Goal: Task Accomplishment & Management: Manage account settings

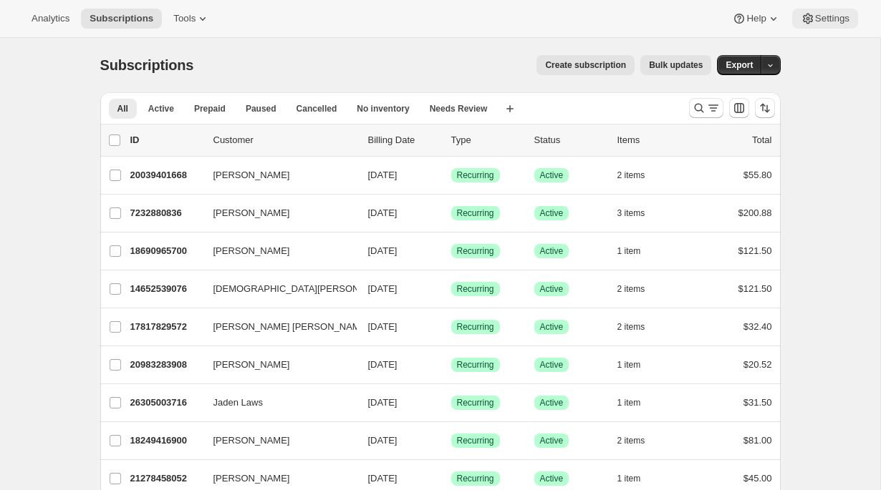
click at [830, 19] on span "Settings" at bounding box center [832, 18] width 34 height 11
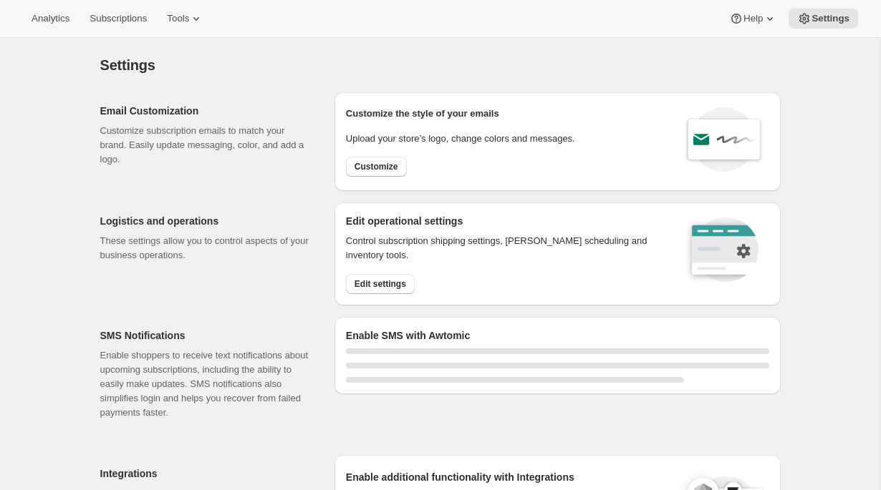
select select "22:00"
select select "07:00"
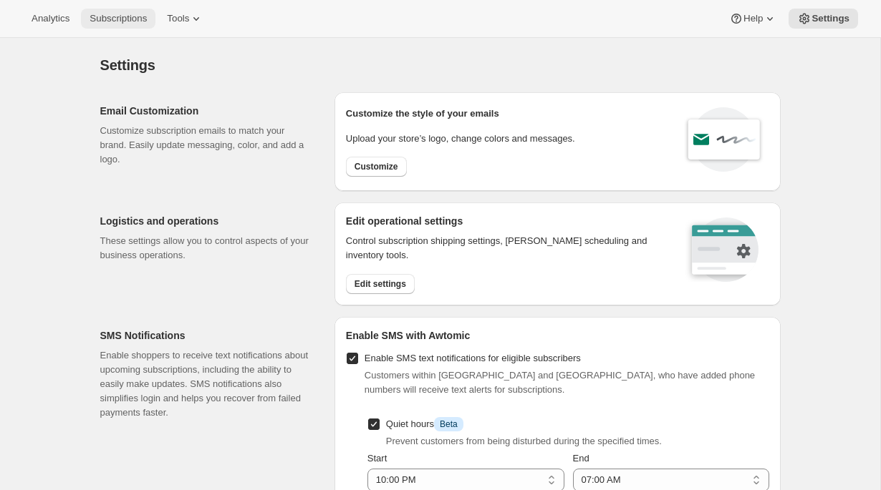
click at [130, 11] on button "Subscriptions" at bounding box center [118, 19] width 74 height 20
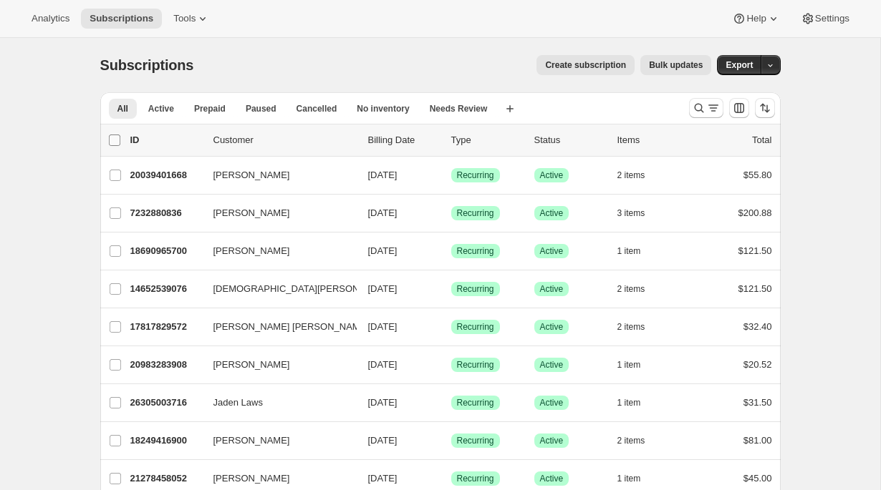
click at [110, 139] on input "0 selected" at bounding box center [114, 140] width 11 height 11
checkbox input "true"
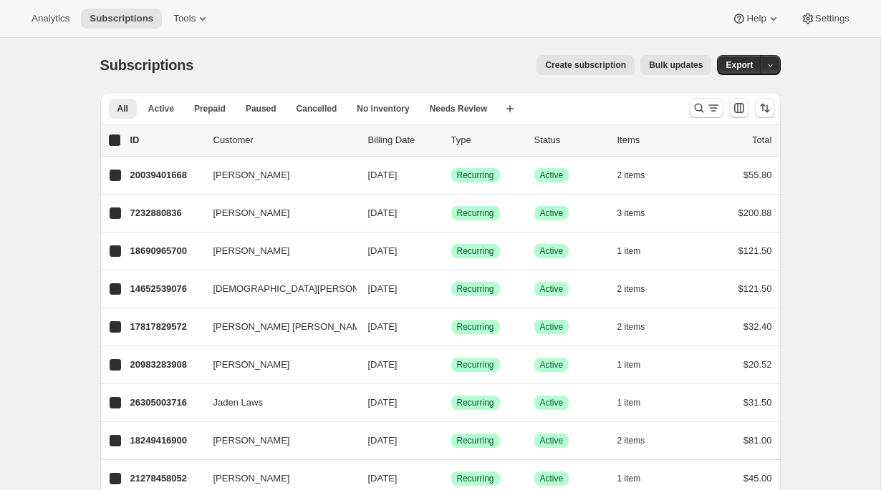
checkbox input "true"
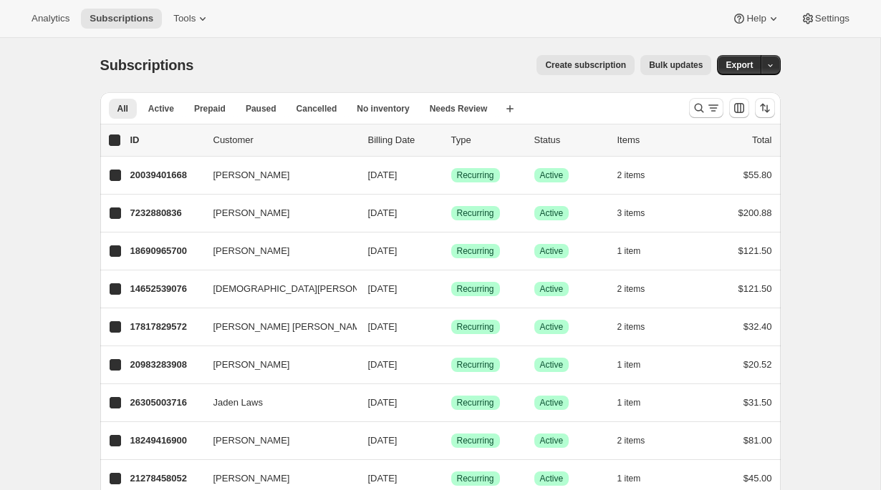
checkbox input "true"
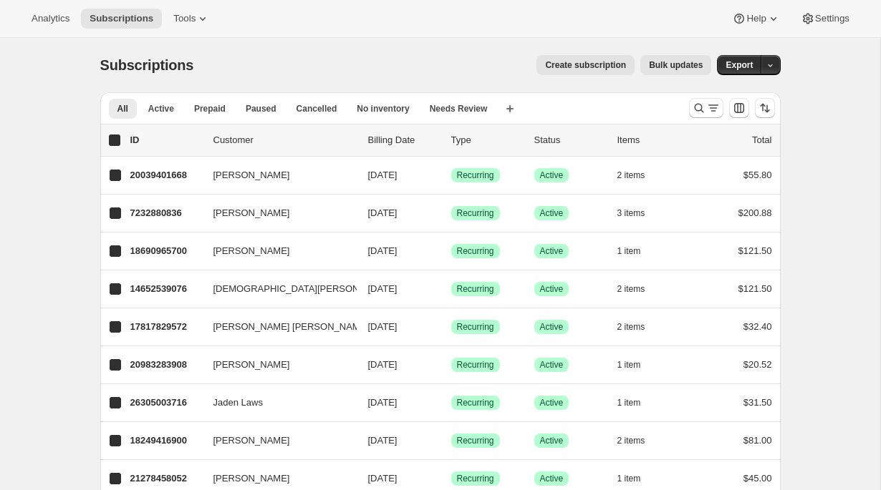
checkbox input "true"
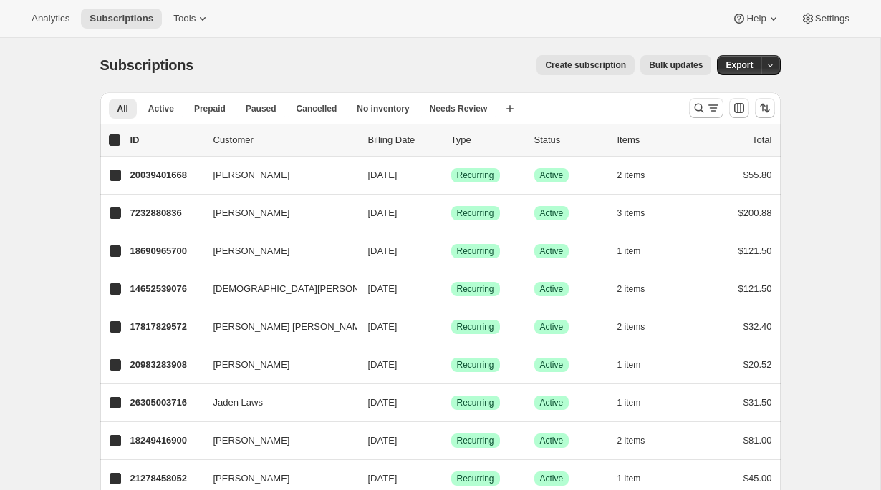
checkbox input "true"
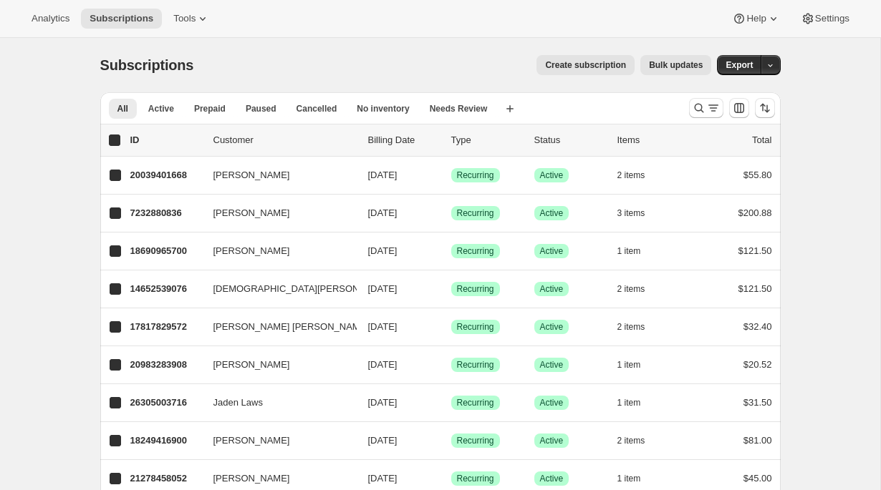
checkbox input "true"
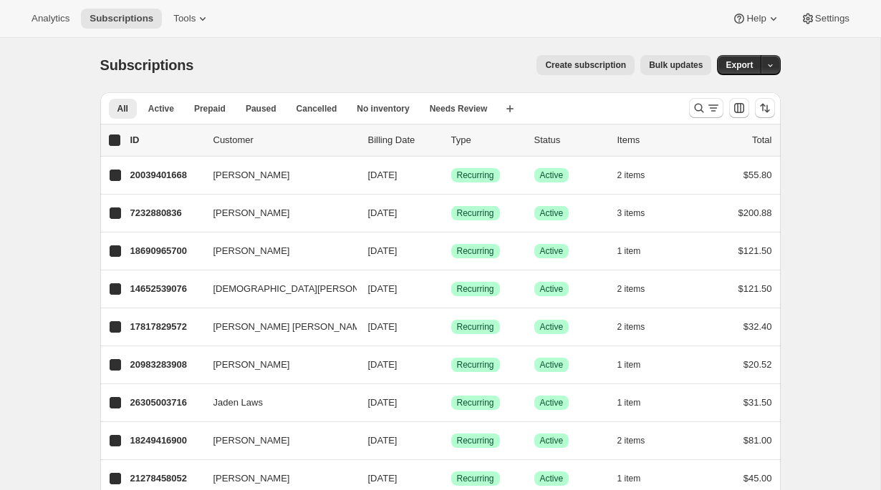
checkbox input "true"
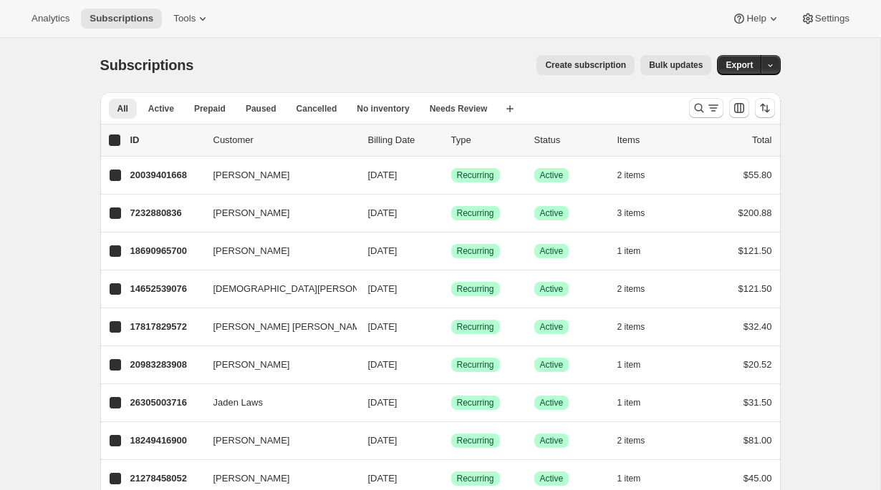
checkbox input "true"
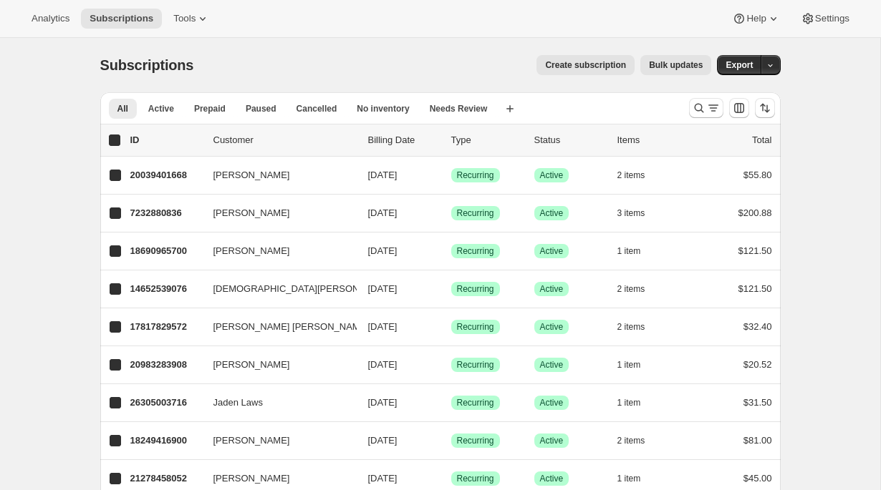
checkbox input "true"
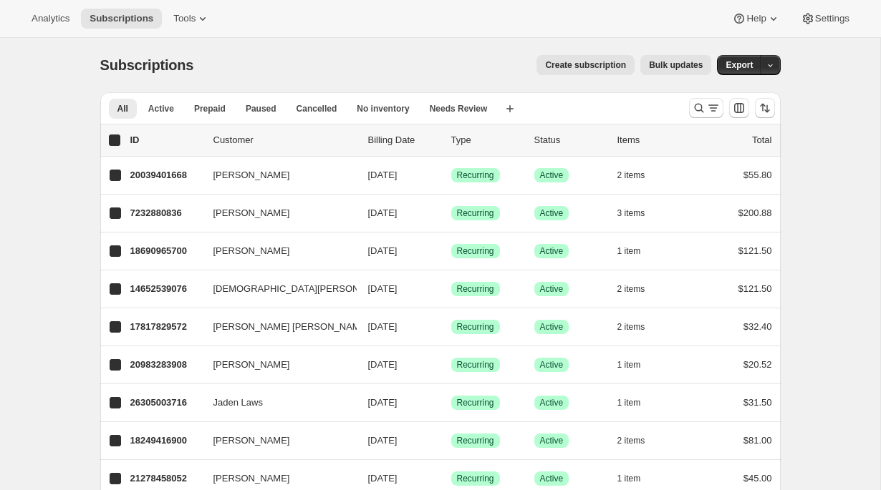
checkbox input "true"
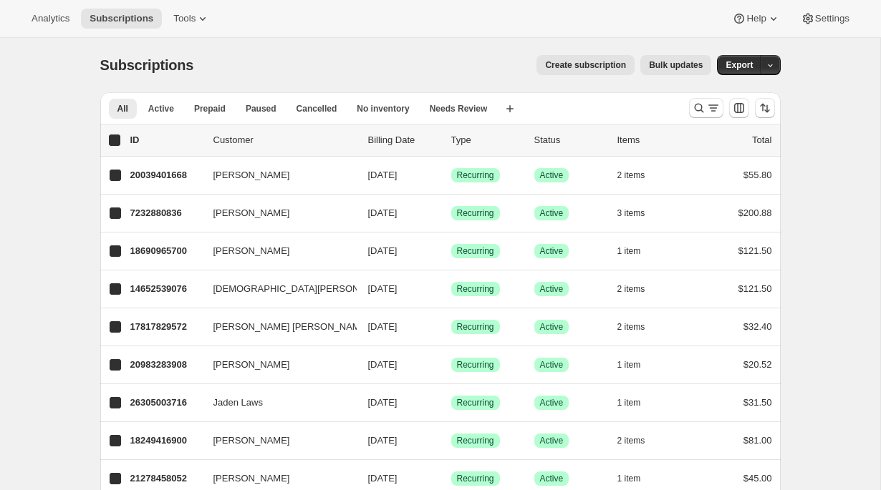
checkbox input "true"
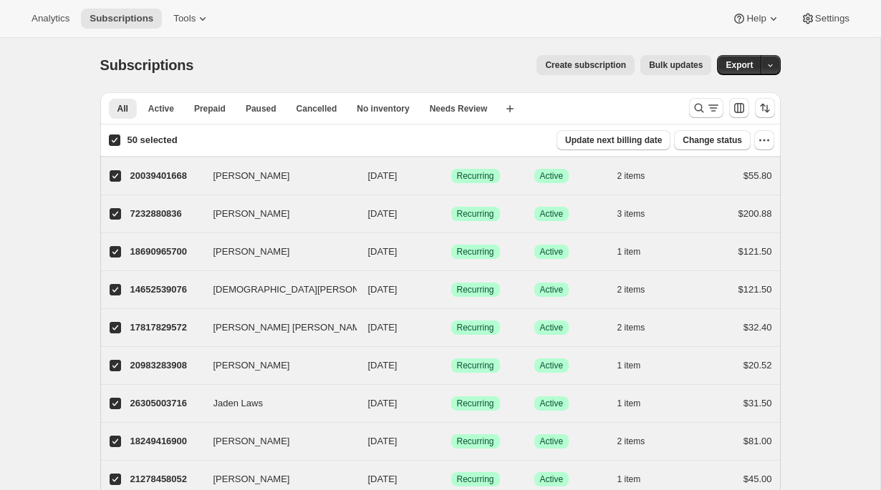
click at [118, 139] on input "50 selected" at bounding box center [114, 140] width 11 height 11
checkbox input "false"
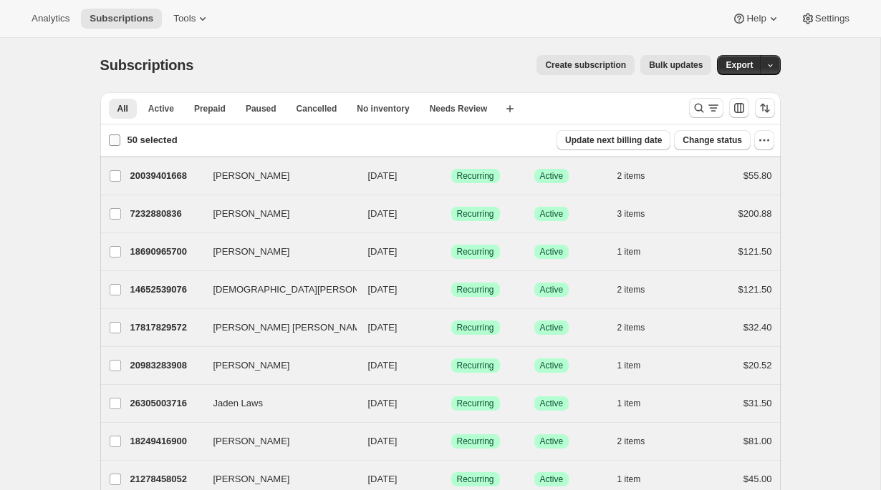
checkbox input "false"
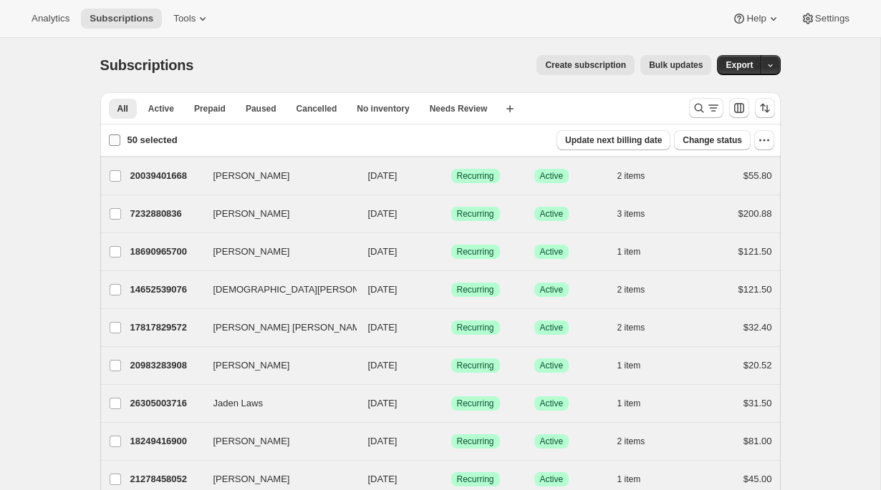
checkbox input "false"
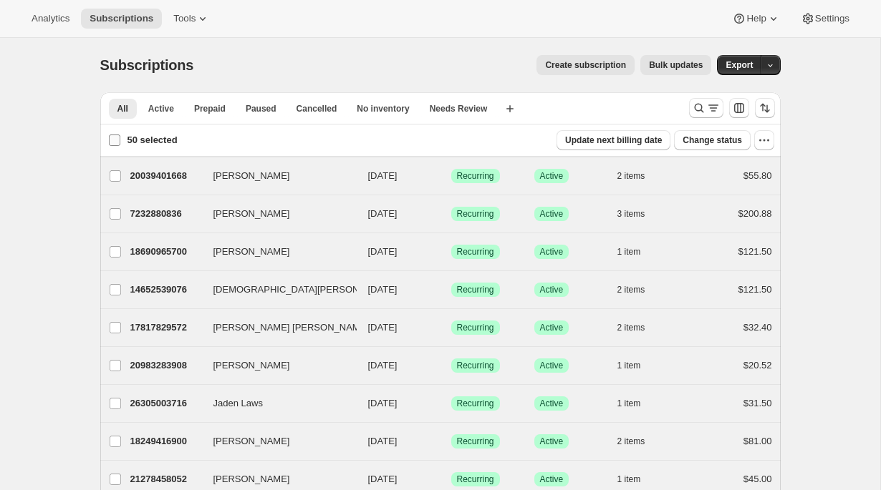
checkbox input "false"
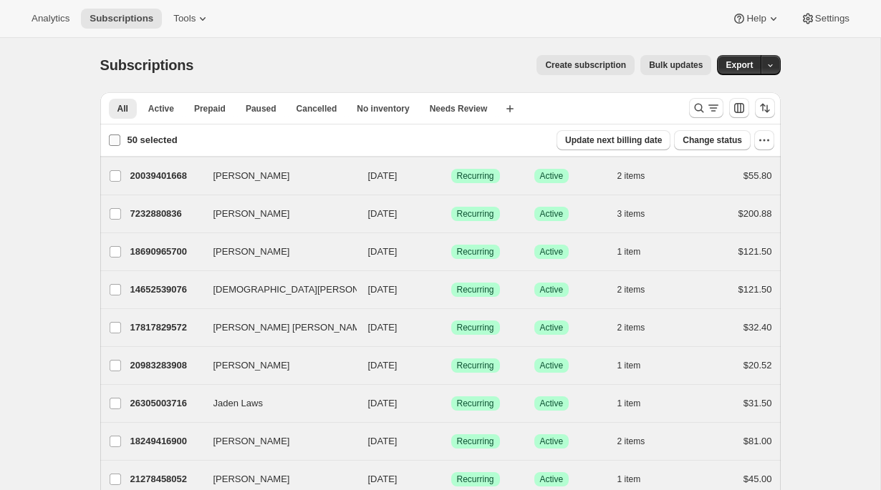
checkbox input "false"
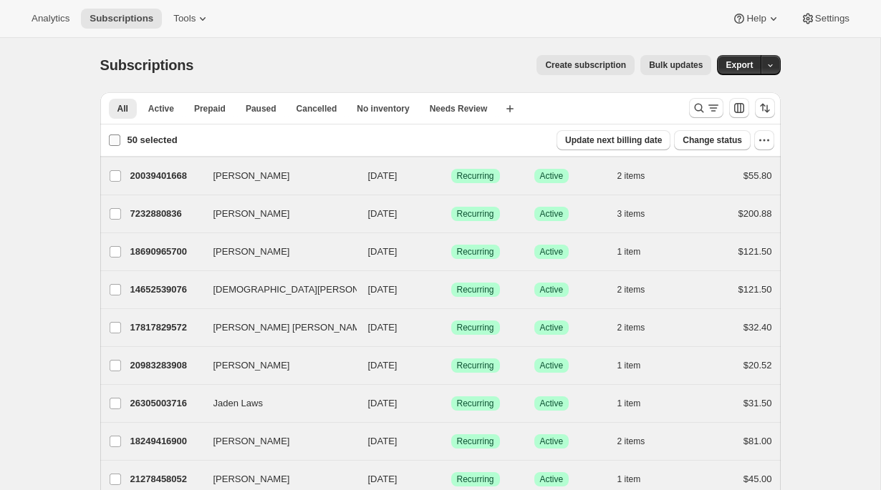
checkbox input "false"
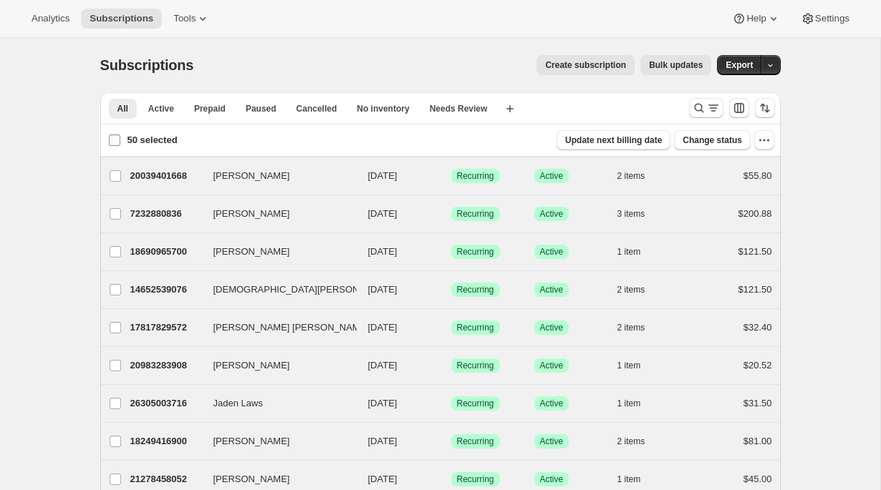
checkbox input "false"
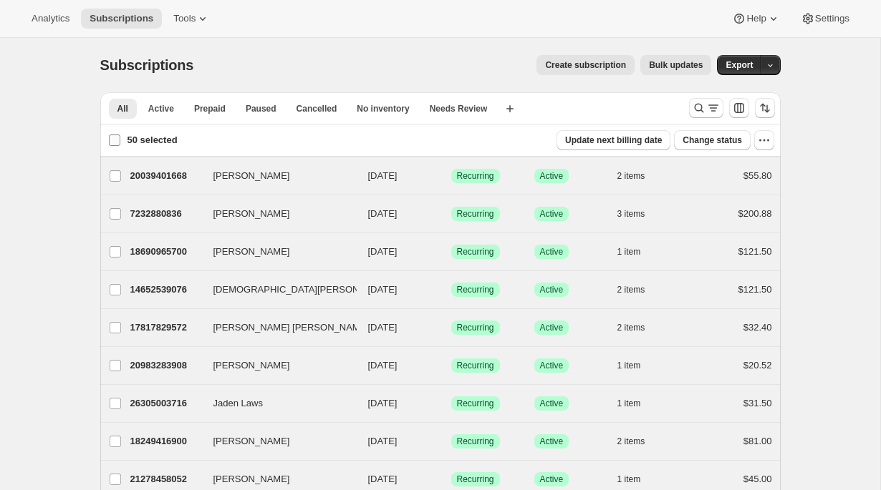
checkbox input "false"
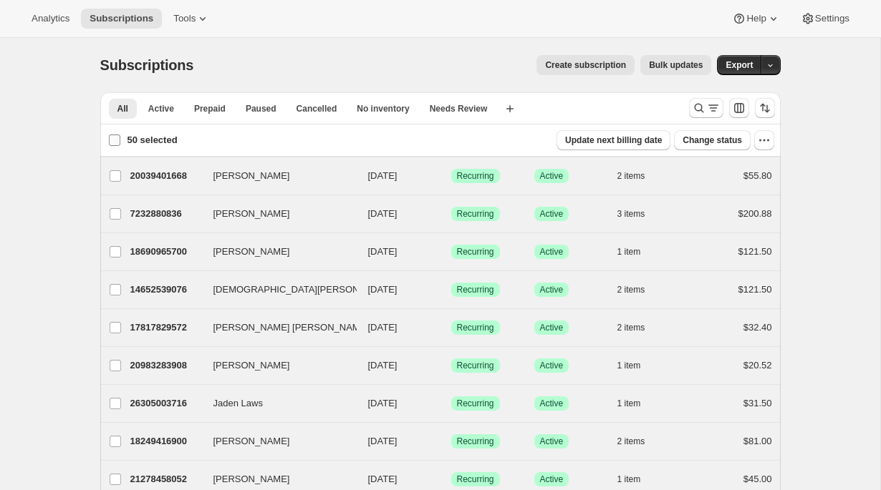
checkbox input "false"
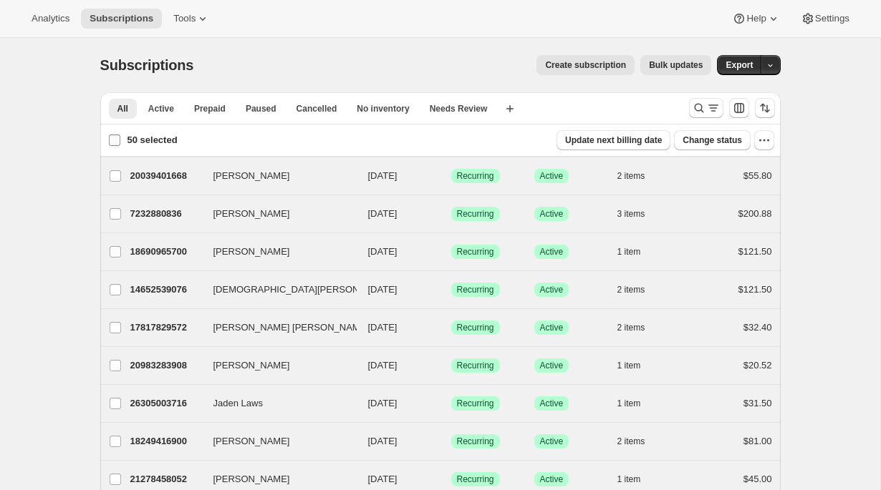
checkbox input "false"
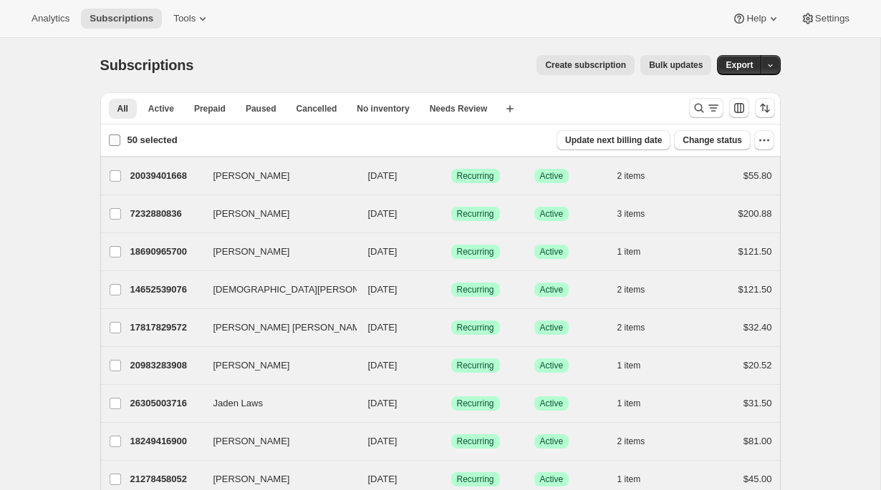
checkbox input "false"
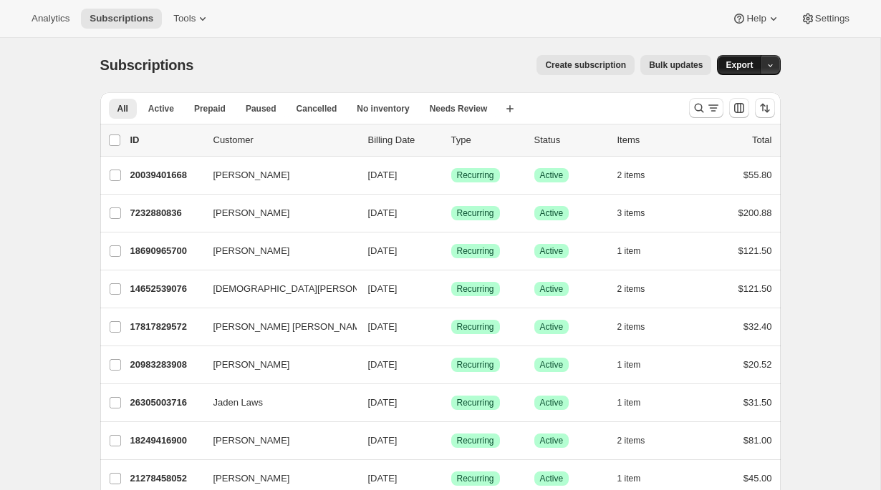
click at [740, 71] on button "Export" at bounding box center [739, 65] width 44 height 20
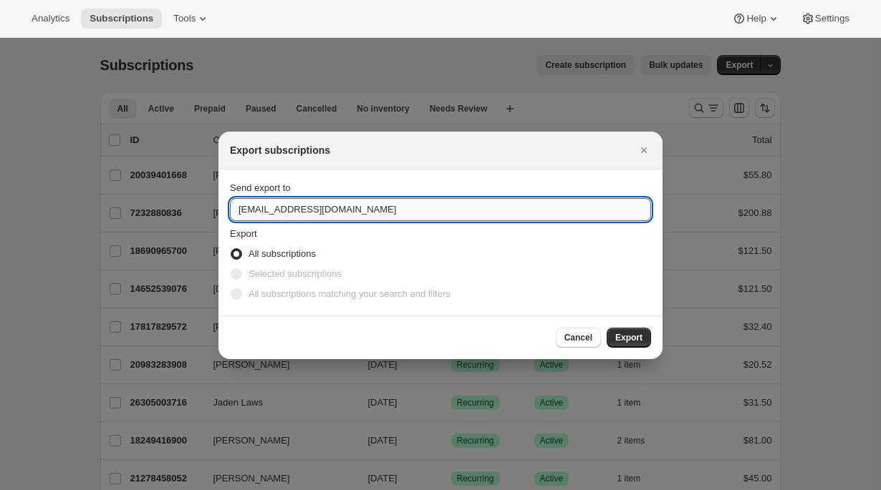
click at [381, 216] on input "[EMAIL_ADDRESS][DOMAIN_NAME]" at bounding box center [440, 209] width 421 height 23
click at [645, 144] on icon "Close" at bounding box center [643, 150] width 14 height 14
